Goal: Use online tool/utility: Utilize a website feature to perform a specific function

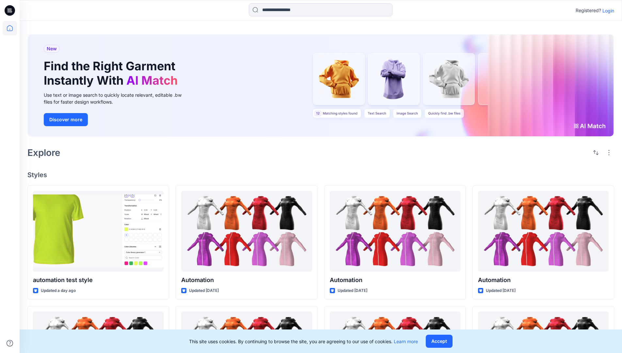
click at [607, 10] on p "Login" at bounding box center [609, 10] width 12 height 7
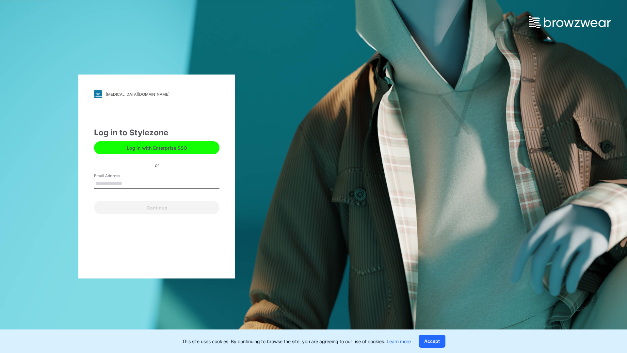
click at [129, 183] on input "Email Address" at bounding box center [156, 184] width 125 height 10
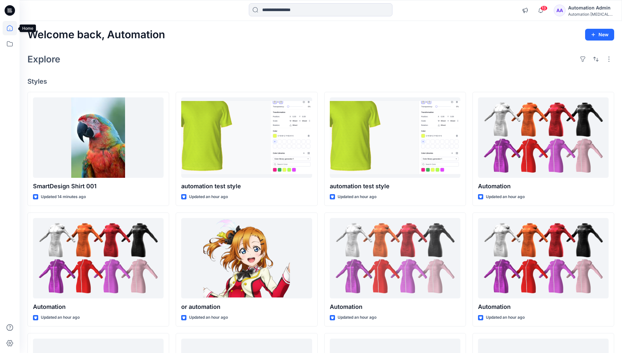
click at [12, 28] on icon at bounding box center [10, 28] width 6 height 6
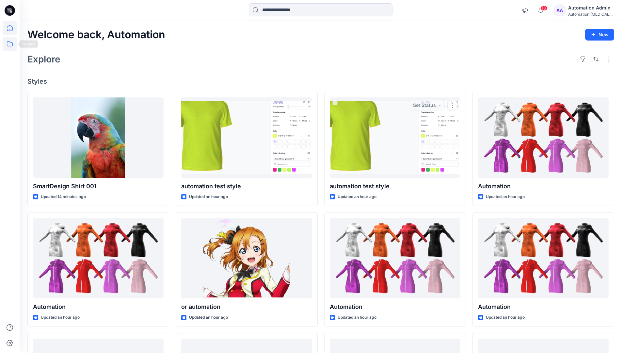
click at [9, 45] on icon at bounding box center [10, 44] width 14 height 14
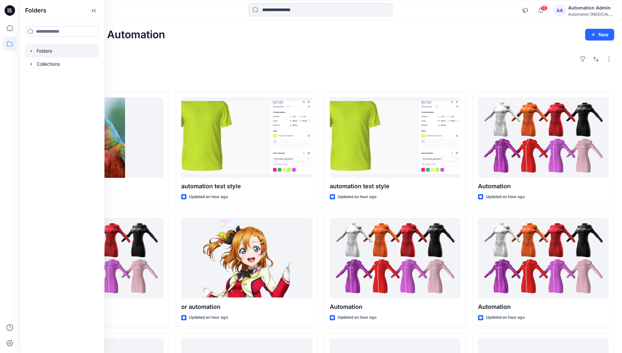
click at [74, 50] on div at bounding box center [62, 50] width 74 height 13
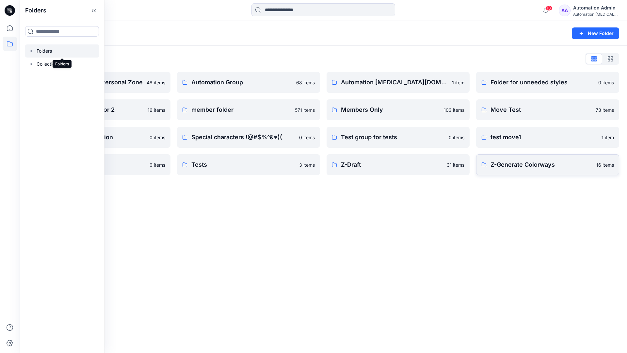
click at [551, 168] on p "Z-Generate Colorways" at bounding box center [542, 164] width 102 height 9
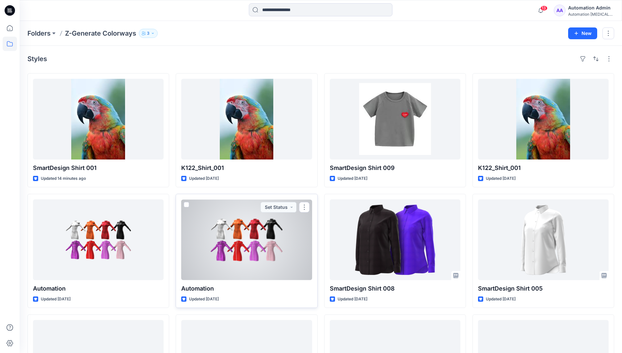
click at [187, 205] on span at bounding box center [186, 204] width 5 height 5
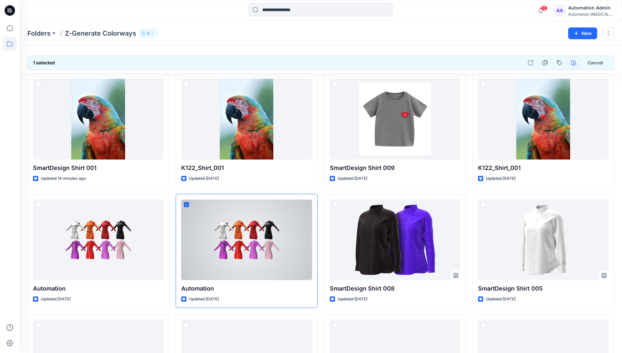
click at [574, 61] on icon "button" at bounding box center [573, 62] width 5 height 5
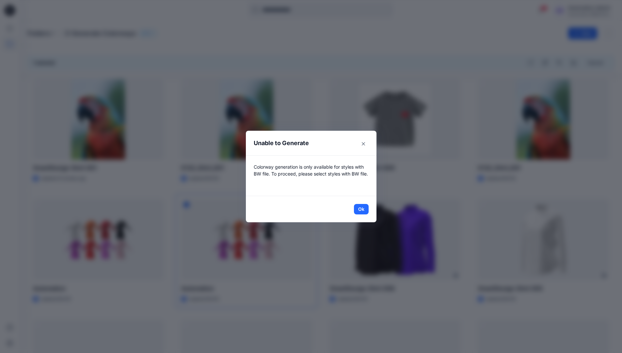
click at [330, 144] on header "Unable to Generate" at bounding box center [311, 143] width 131 height 25
click at [364, 208] on button "Ok" at bounding box center [361, 209] width 15 height 10
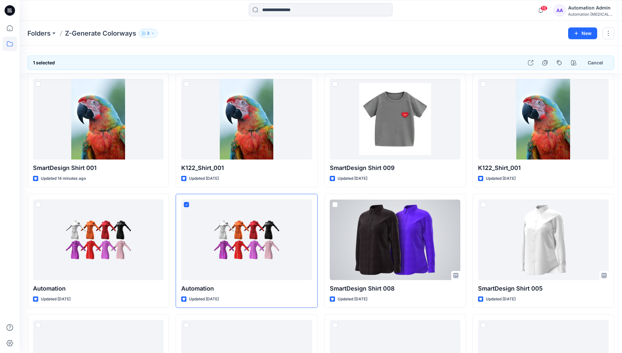
click at [598, 12] on div "Automation [MEDICAL_DATA]..." at bounding box center [591, 14] width 46 height 5
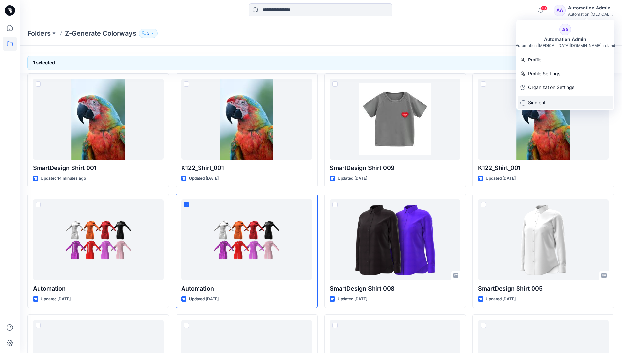
click at [562, 103] on div "Sign out" at bounding box center [565, 102] width 95 height 12
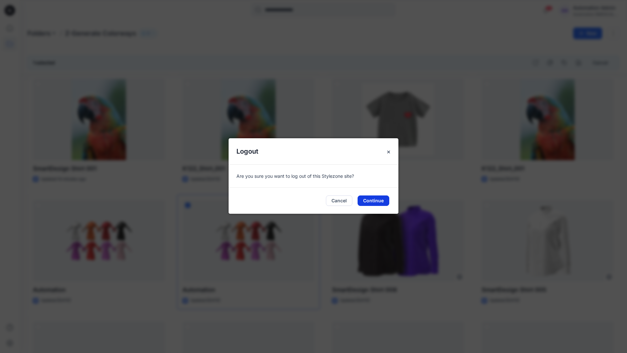
click at [376, 200] on button "Continue" at bounding box center [374, 200] width 32 height 10
